Goal: Navigation & Orientation: Find specific page/section

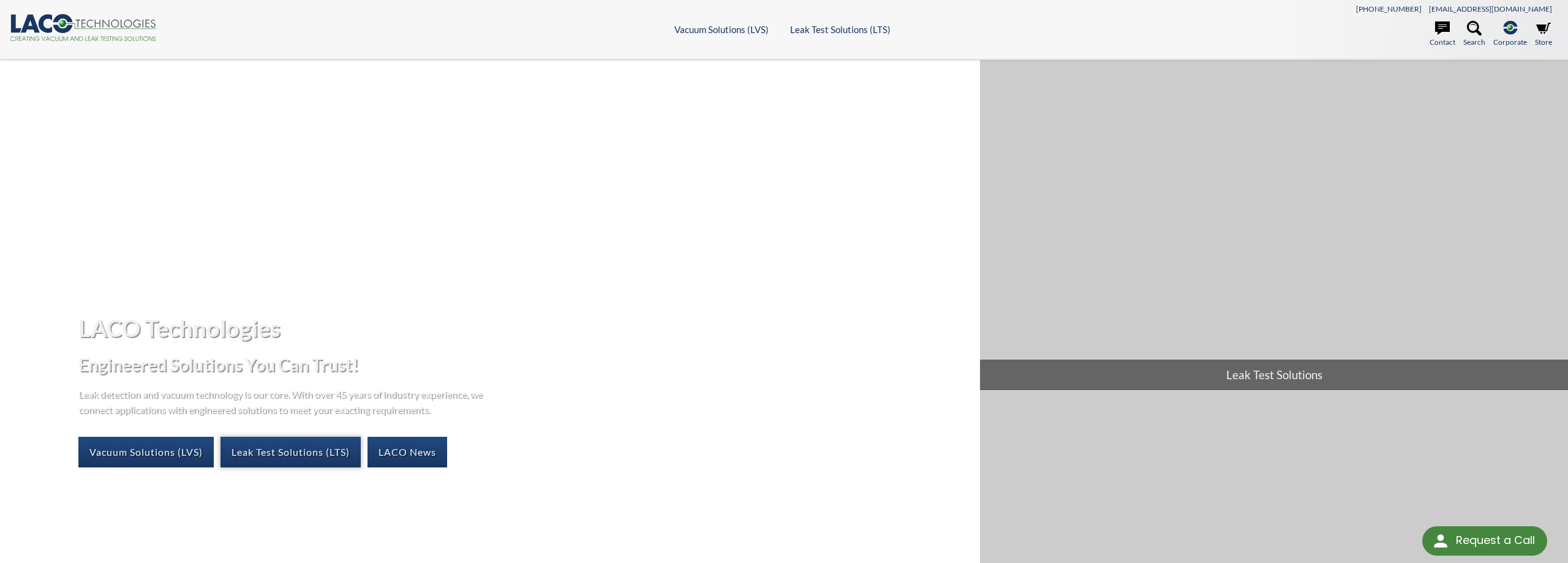
click at [290, 440] on link "Leak Test Solutions (LTS)" at bounding box center [290, 452] width 140 height 30
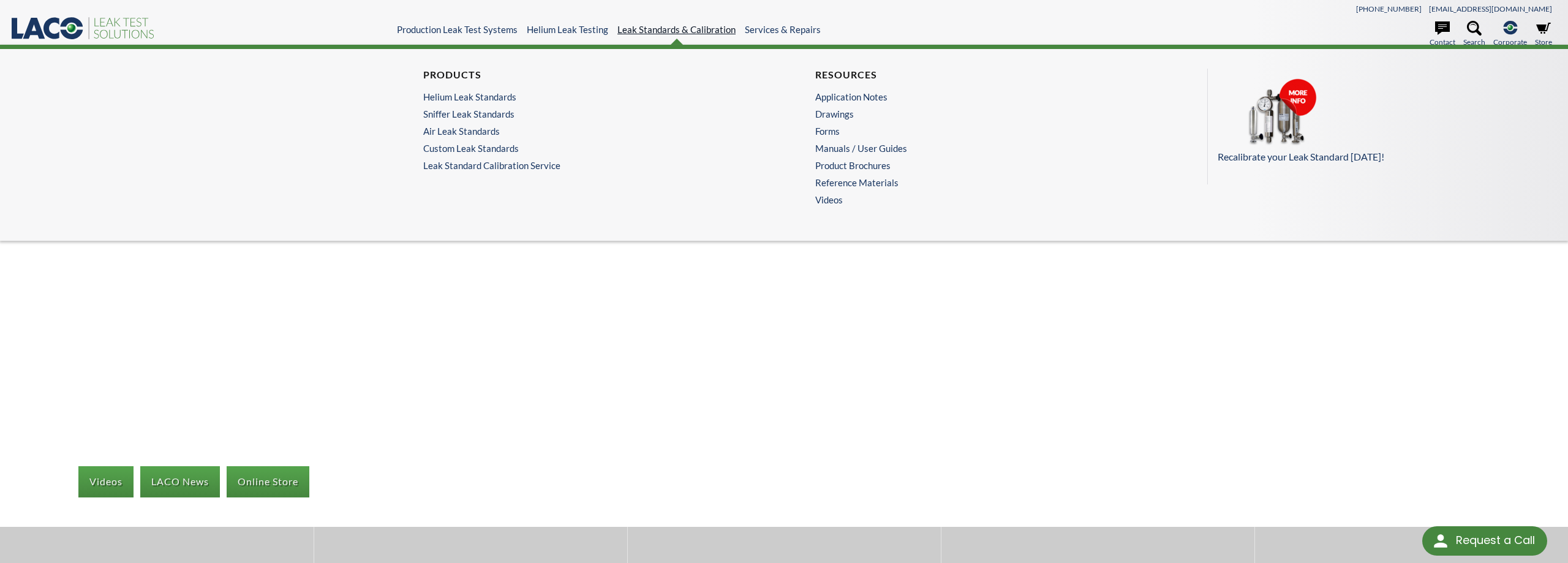
click at [670, 32] on link "Leak Standards & Calibration" at bounding box center [676, 29] width 118 height 11
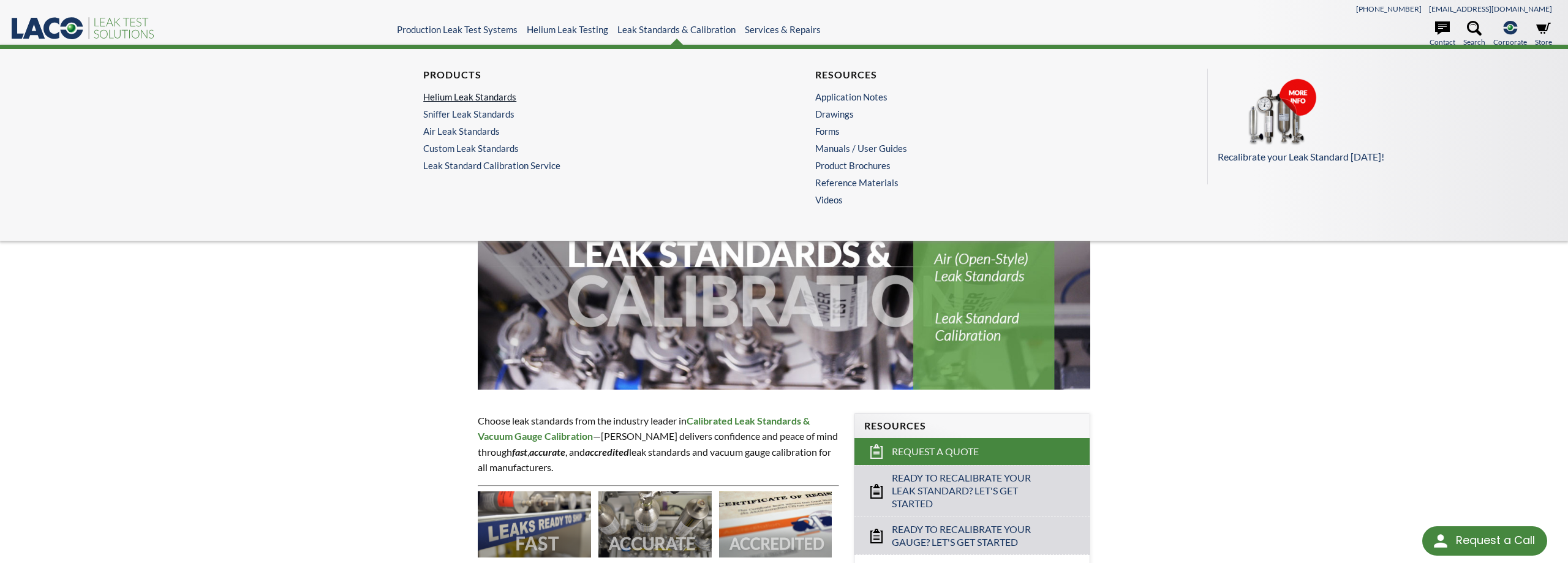
click at [454, 97] on link "Helium Leak Standards" at bounding box center [585, 97] width 323 height 11
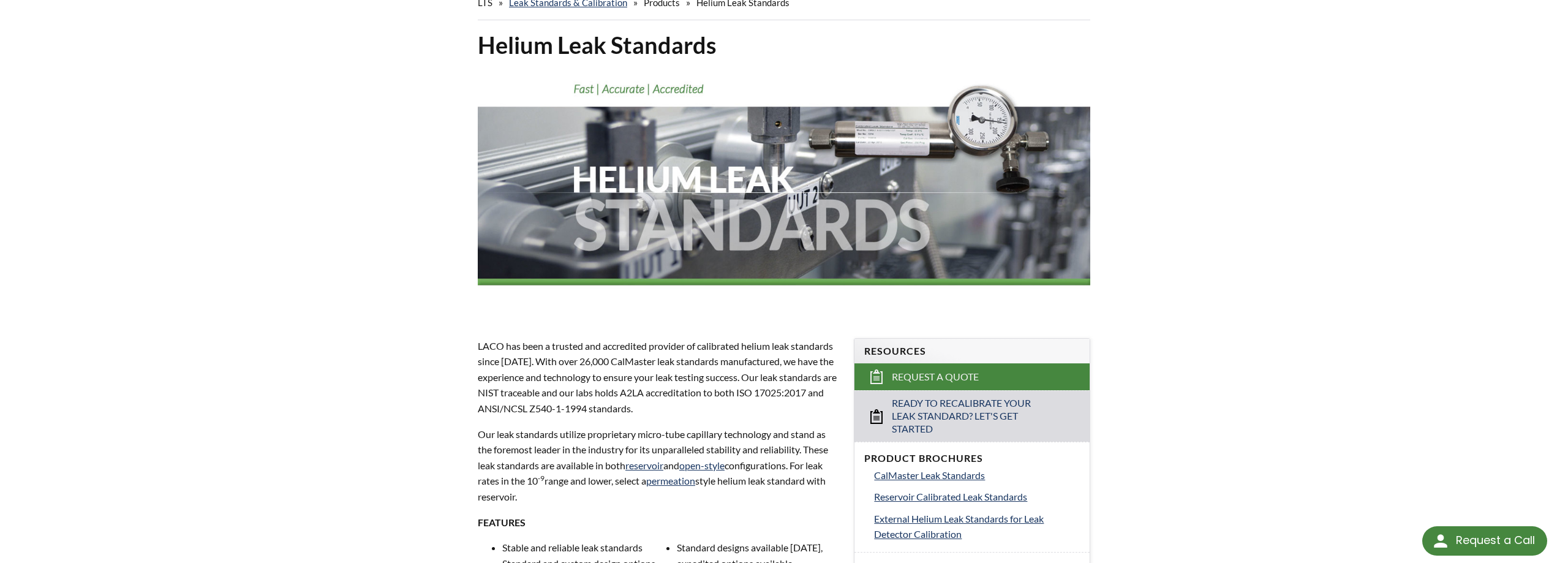
scroll to position [62, 0]
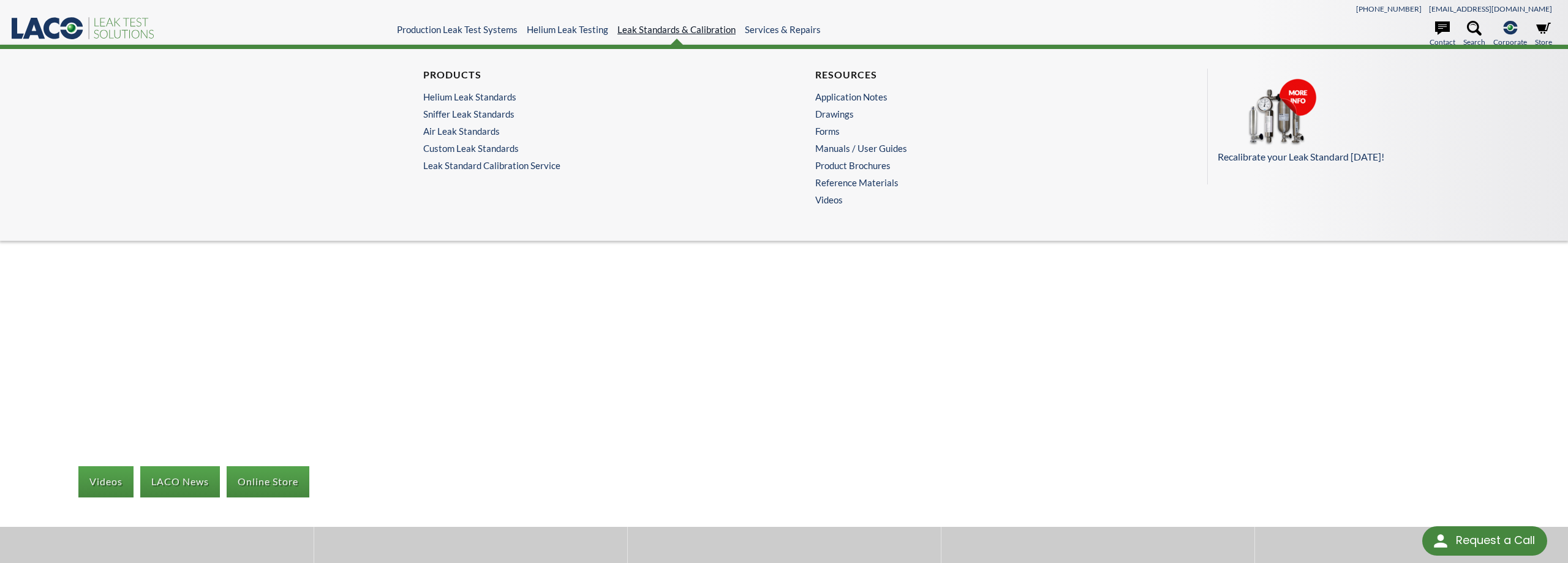
click at [681, 32] on link "Leak Standards & Calibration" at bounding box center [676, 29] width 118 height 11
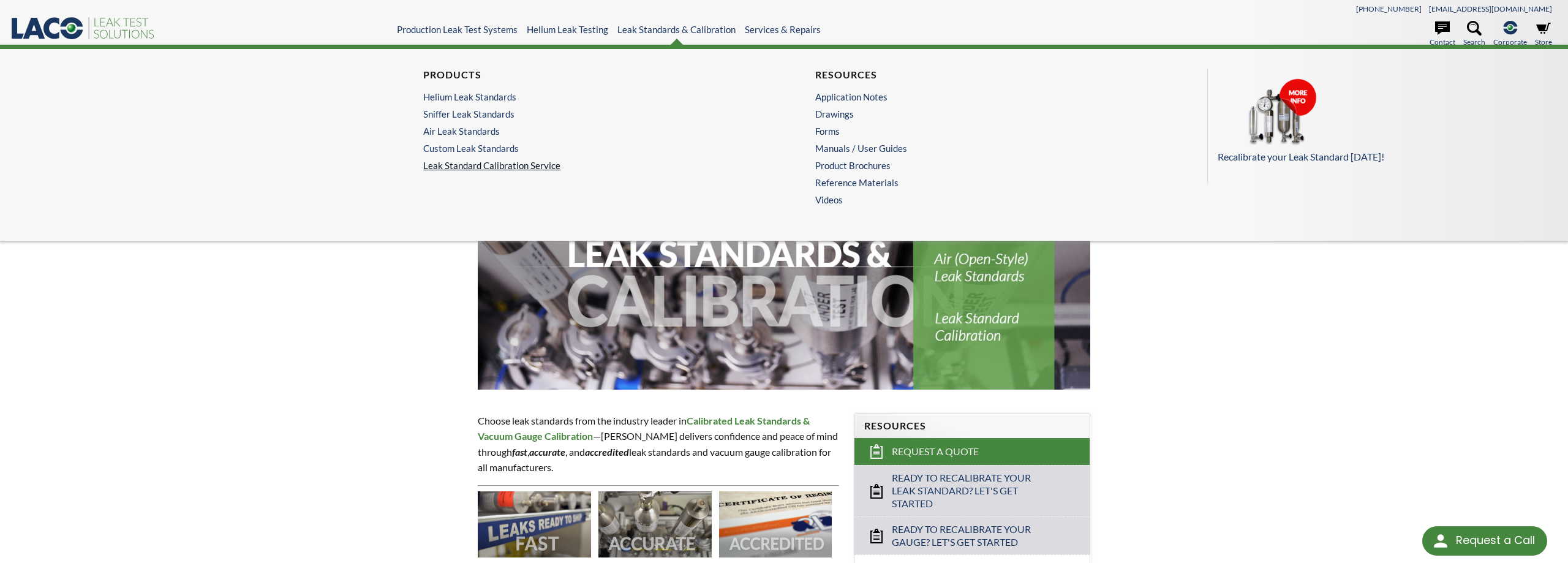
click at [504, 165] on link "Leak Standard Calibration Service" at bounding box center [588, 165] width 329 height 11
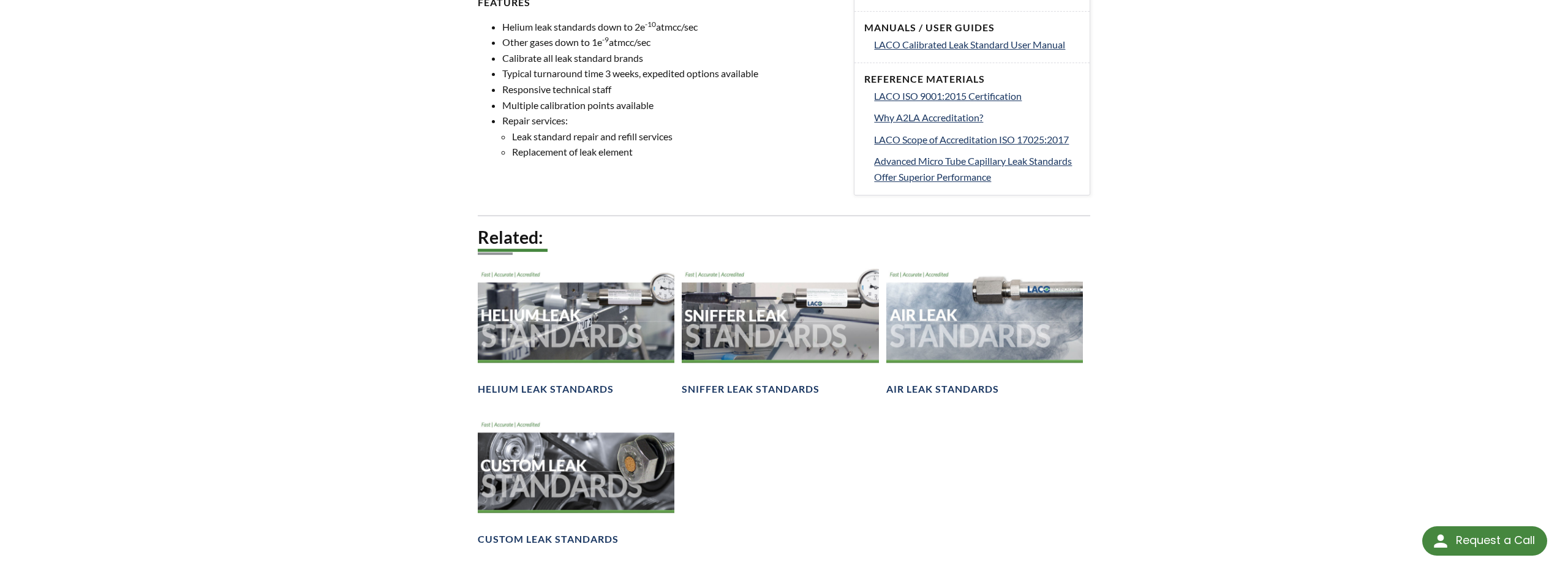
scroll to position [625, 0]
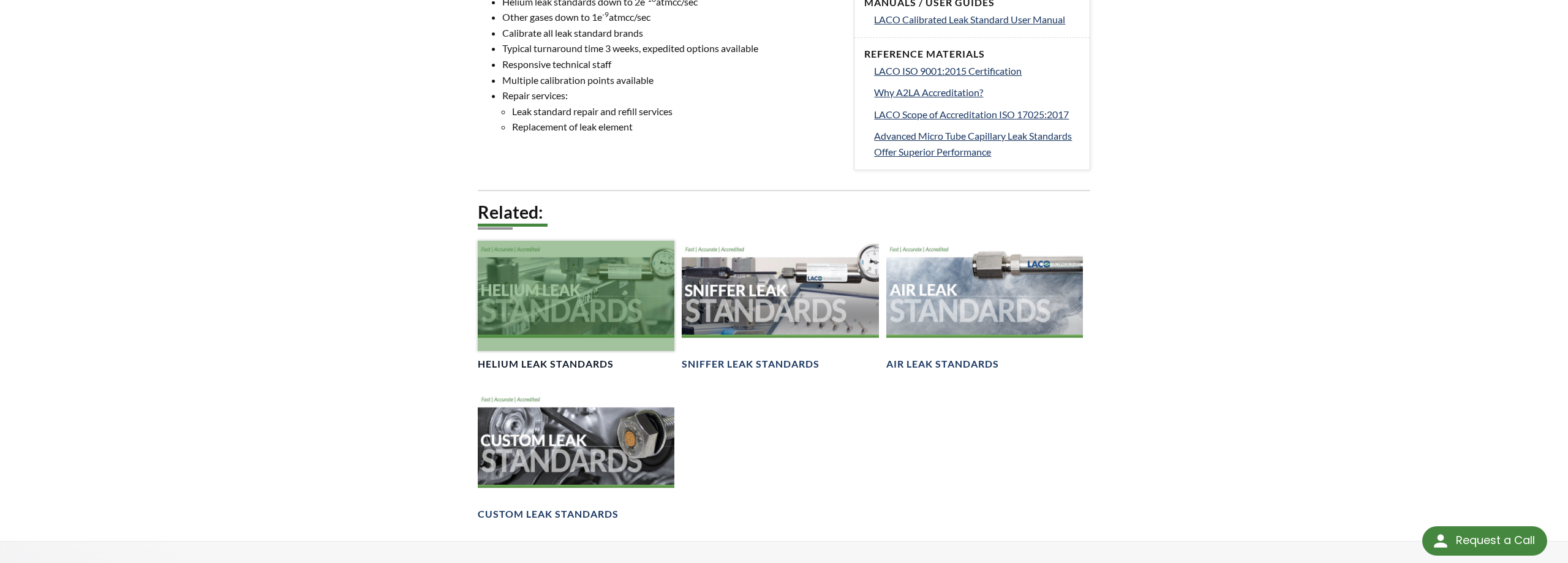
click at [570, 303] on div at bounding box center [576, 296] width 197 height 110
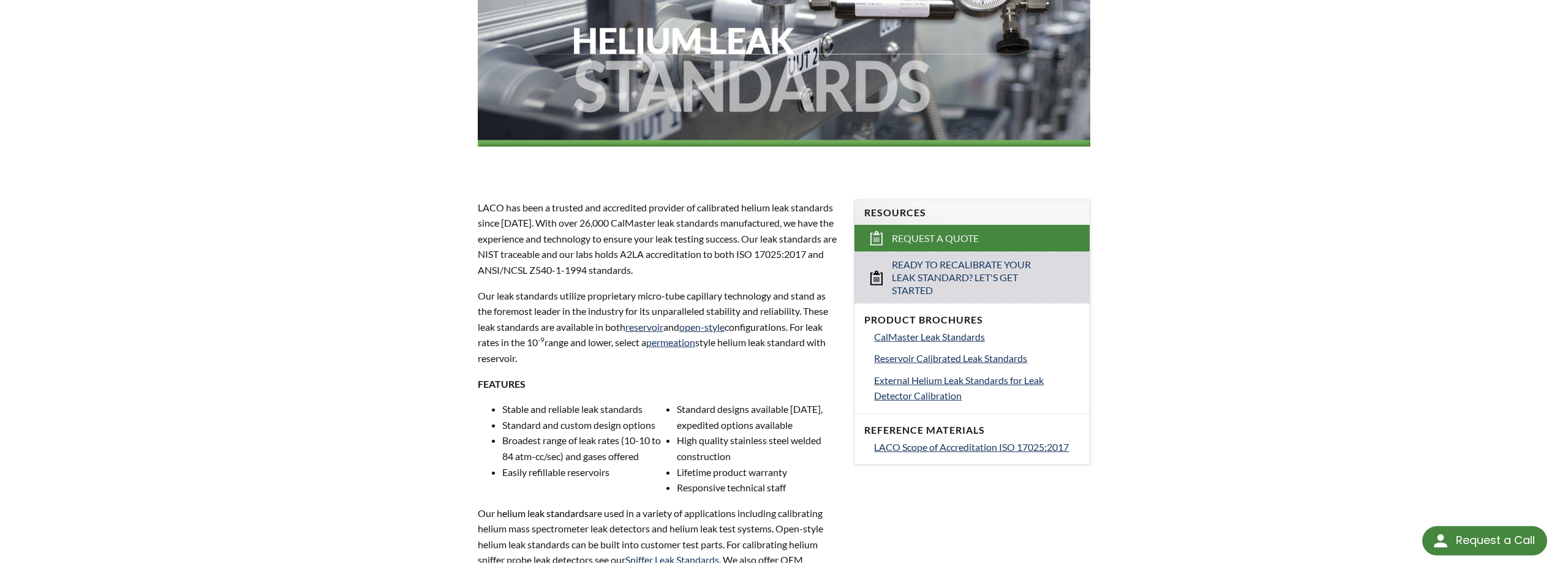
scroll to position [313, 0]
